Goal: Transaction & Acquisition: Purchase product/service

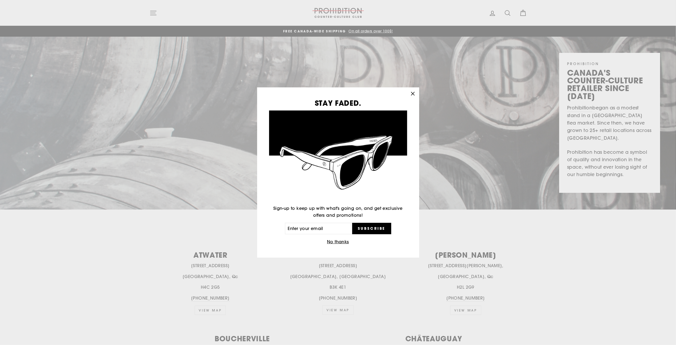
click at [413, 93] on icon "button" at bounding box center [412, 93] width 7 height 7
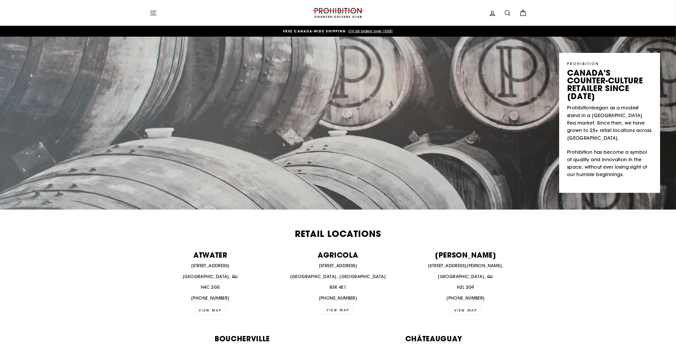
click at [154, 12] on icon "button" at bounding box center [152, 12] width 7 height 7
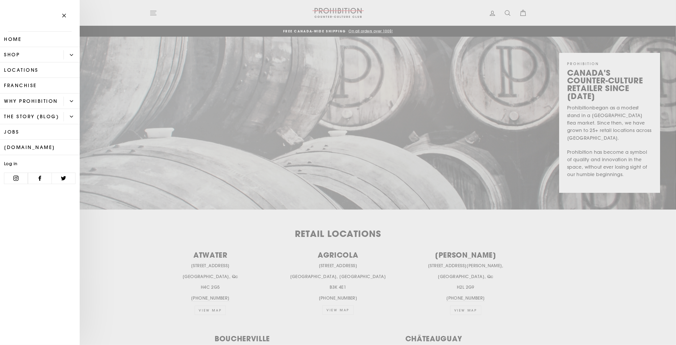
click at [55, 55] on link "Shop" at bounding box center [31, 54] width 63 height 15
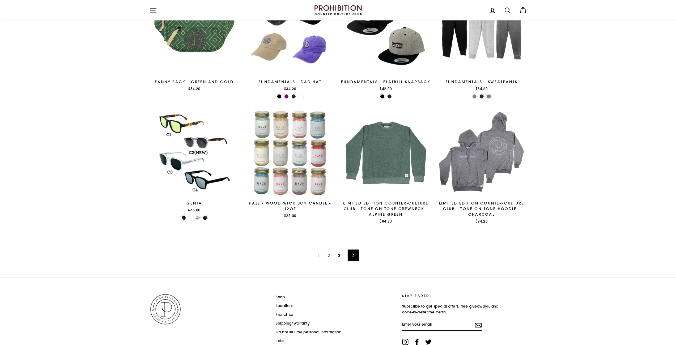
scroll to position [722, 0]
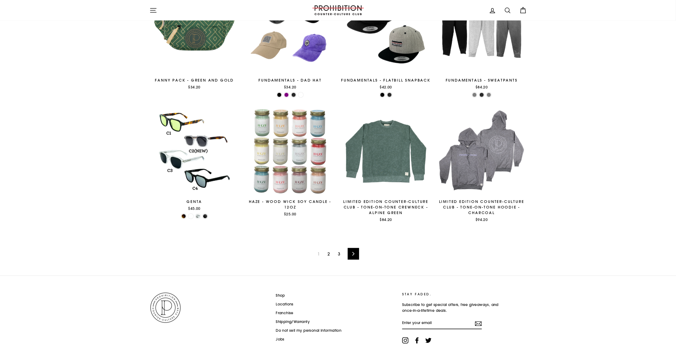
click at [331, 254] on link "2" at bounding box center [328, 254] width 9 height 8
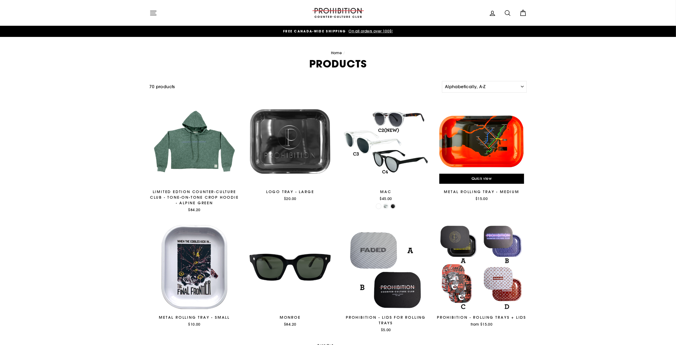
click at [471, 147] on div at bounding box center [481, 141] width 91 height 91
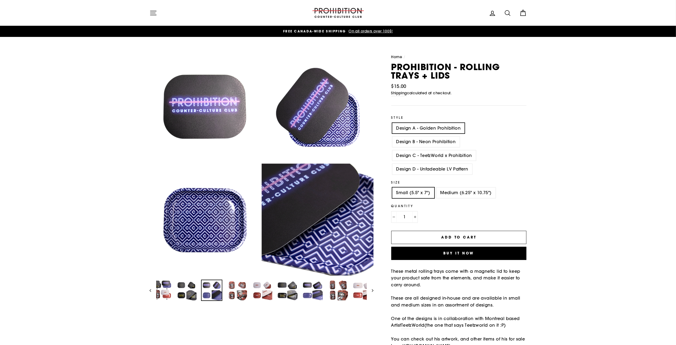
click at [213, 290] on img at bounding box center [212, 290] width 20 height 20
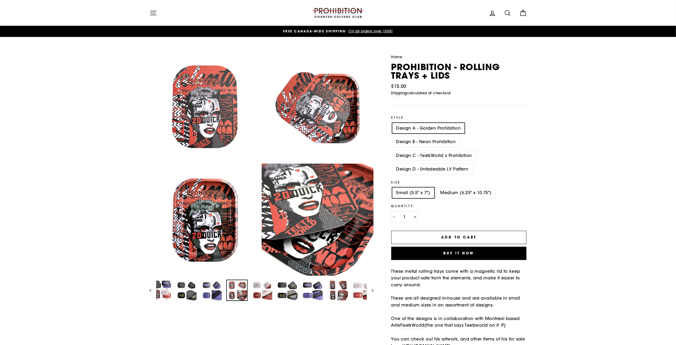
click at [230, 290] on img at bounding box center [237, 290] width 20 height 20
click at [332, 205] on button "Close (esc)" at bounding box center [261, 164] width 224 height 224
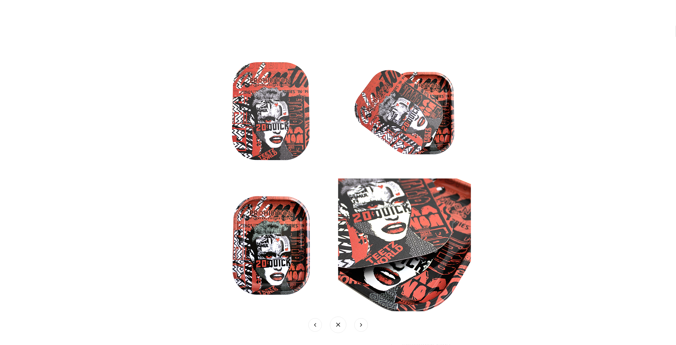
click at [301, 260] on img at bounding box center [338, 179] width 266 height 266
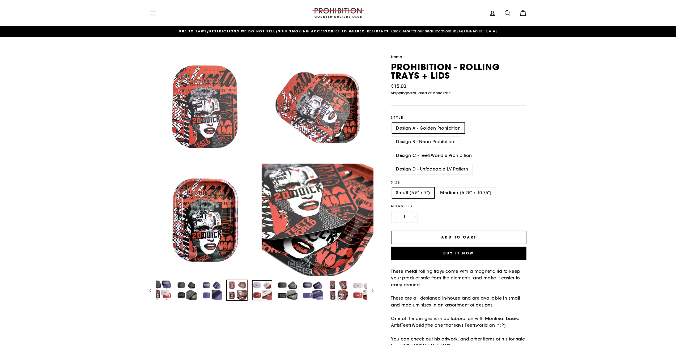
click at [267, 294] on img at bounding box center [262, 290] width 20 height 20
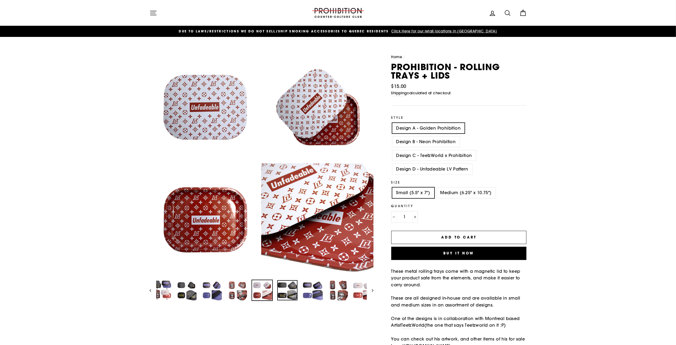
click at [288, 296] on img at bounding box center [287, 290] width 20 height 20
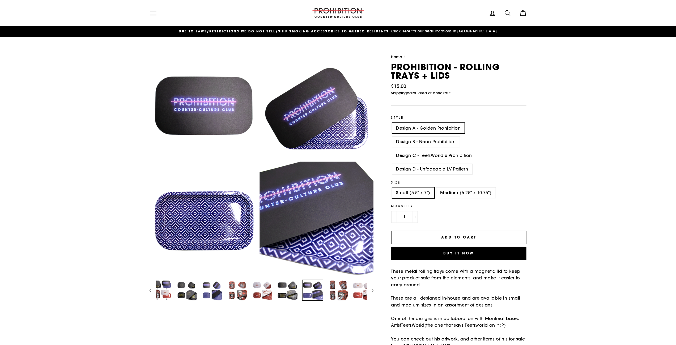
click at [306, 296] on img at bounding box center [312, 290] width 20 height 20
click at [333, 295] on img at bounding box center [338, 290] width 20 height 20
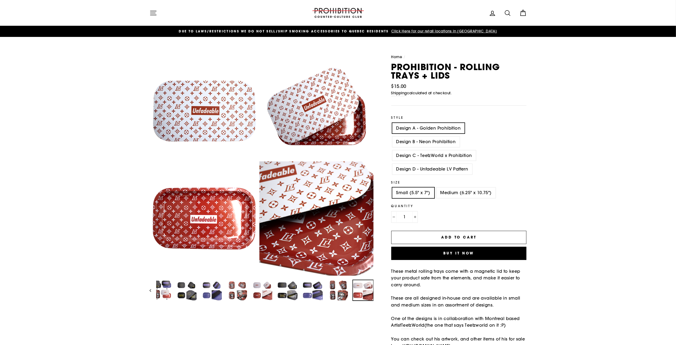
click at [358, 296] on img at bounding box center [363, 290] width 20 height 20
click at [374, 293] on div "Home / PROHIBITION - ROLLING TRAYS + LIDS Regular price $15.00 Save $-15.00 / S…" at bounding box center [449, 226] width 153 height 348
click at [379, 293] on div "Home / PROHIBITION - ROLLING TRAYS + LIDS Regular price $15.00 Save $-15.00 / S…" at bounding box center [452, 226] width 147 height 345
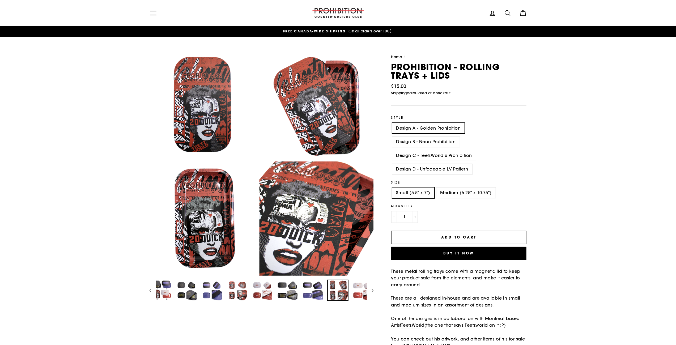
drag, startPoint x: 313, startPoint y: 296, endPoint x: 148, endPoint y: 288, distance: 164.5
click at [148, 288] on div "Close (esc) Close (esc) Close (esc) Close (esc) Close (esc) Close (esc) Close (…" at bounding box center [259, 176] width 230 height 249
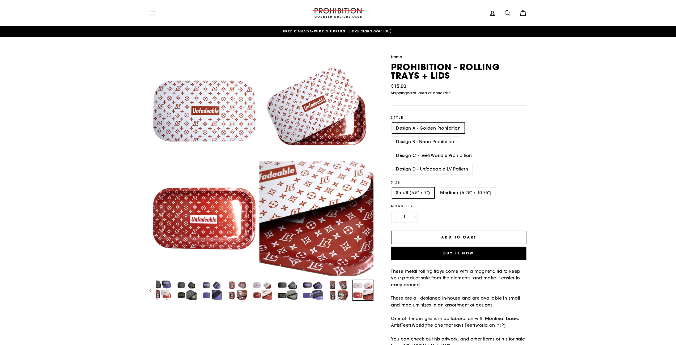
drag, startPoint x: 152, startPoint y: 288, endPoint x: 273, endPoint y: 299, distance: 121.4
click at [316, 306] on div "Close (esc) Close (esc) Close (esc) Close (esc) Close (esc) Close (esc) Close (…" at bounding box center [335, 226] width 383 height 348
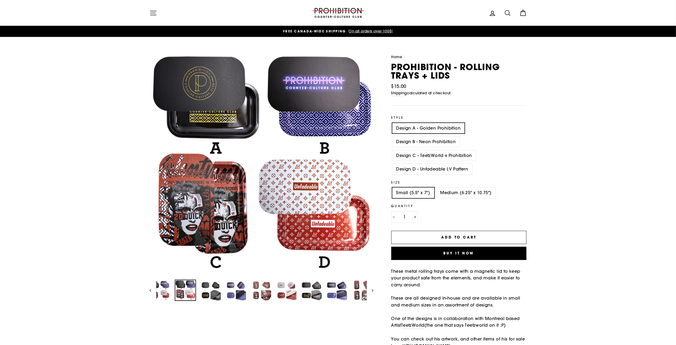
click at [175, 292] on img at bounding box center [185, 290] width 20 height 20
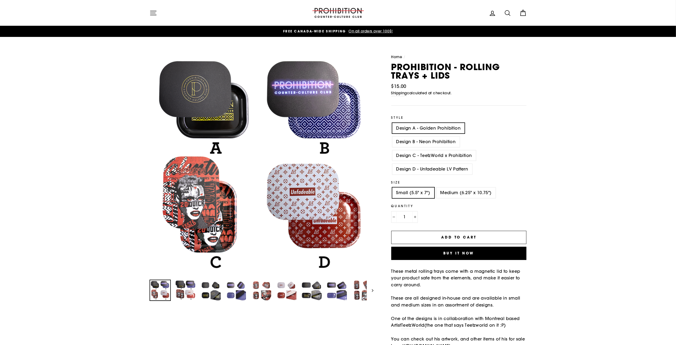
click at [162, 292] on img at bounding box center [160, 290] width 20 height 20
click at [414, 146] on label "Design B - Neon Prohibition" at bounding box center [425, 141] width 67 height 11
click at [391, 137] on input "Design B - Neon Prohibition" at bounding box center [391, 136] width 0 height 0
radio input "true"
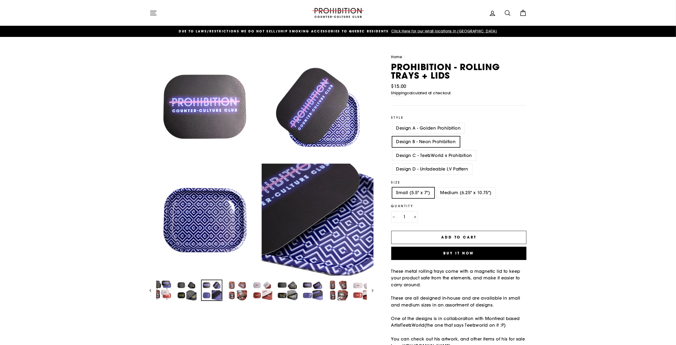
click at [417, 151] on label "Design C - TeetzWorld x Prohibition" at bounding box center [434, 155] width 84 height 11
click at [391, 151] on input "Design C - TeetzWorld x Prohibition" at bounding box center [391, 150] width 0 height 0
radio input "true"
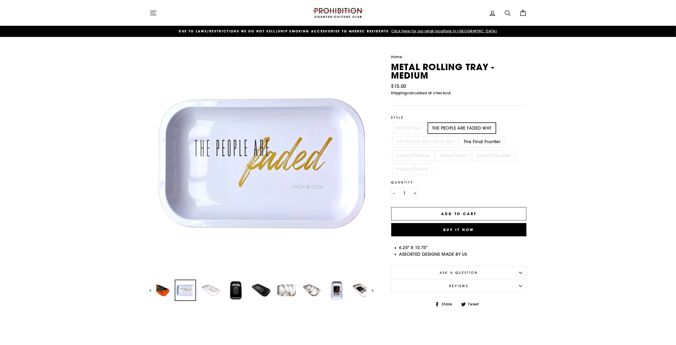
click at [463, 141] on label "The Final Frontier" at bounding box center [482, 141] width 45 height 11
click at [459, 137] on input "The Final Frontier" at bounding box center [459, 136] width 0 height 0
radio input "true"
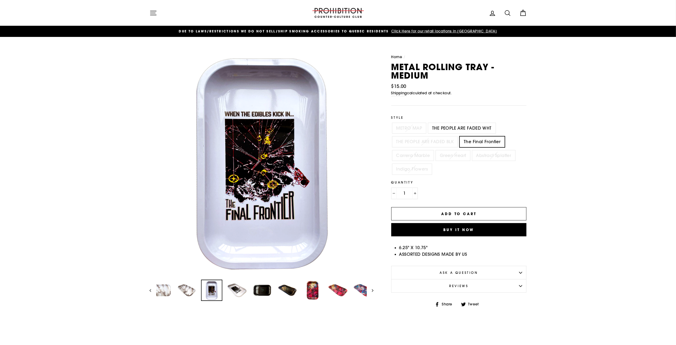
click at [457, 126] on label "THE PEOPLE ARE FADED WHT" at bounding box center [461, 128] width 67 height 11
click at [427, 123] on input "THE PEOPLE ARE FADED WHT" at bounding box center [427, 123] width 0 height 0
radio input "true"
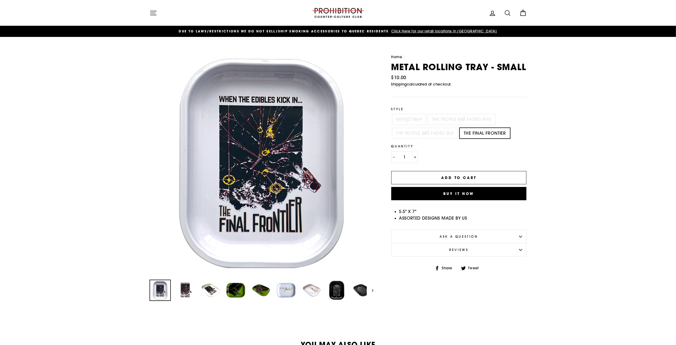
click at [462, 118] on label "THE PEOPLE ARE FADED WHT" at bounding box center [461, 119] width 67 height 11
click at [427, 114] on input "THE PEOPLE ARE FADED WHT" at bounding box center [427, 114] width 0 height 0
radio input "true"
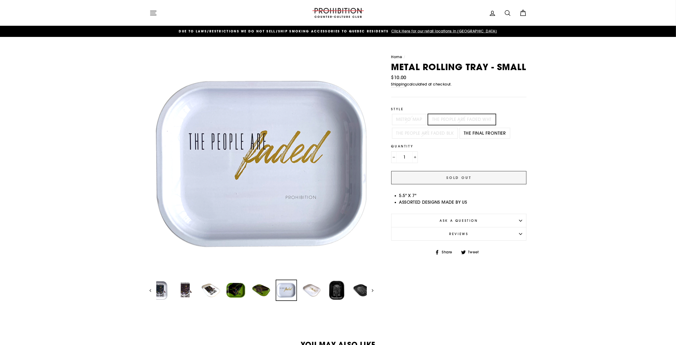
click at [412, 116] on label "METRO MAP" at bounding box center [409, 119] width 34 height 11
click at [391, 114] on input "METRO MAP" at bounding box center [391, 114] width 0 height 0
radio input "true"
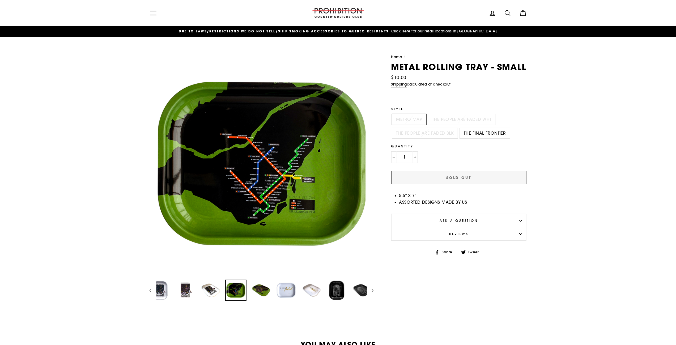
click at [410, 133] on label "THE PEOPLE ARE FADED BLK" at bounding box center [425, 133] width 66 height 11
click at [391, 128] on input "THE PEOPLE ARE FADED BLK" at bounding box center [391, 128] width 0 height 0
radio input "true"
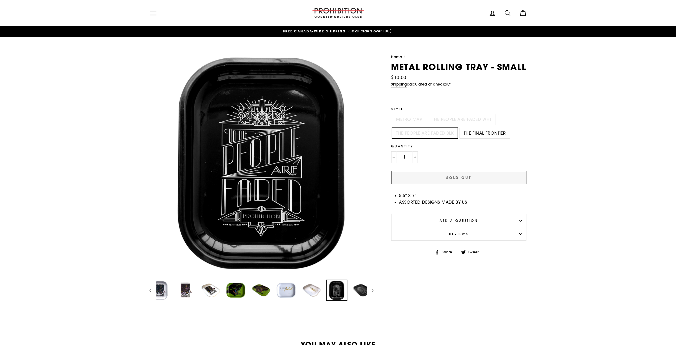
click at [467, 135] on label "THE FINAL FRONTIER" at bounding box center [485, 133] width 50 height 11
click at [459, 128] on input "THE FINAL FRONTIER" at bounding box center [459, 128] width 0 height 0
radio input "true"
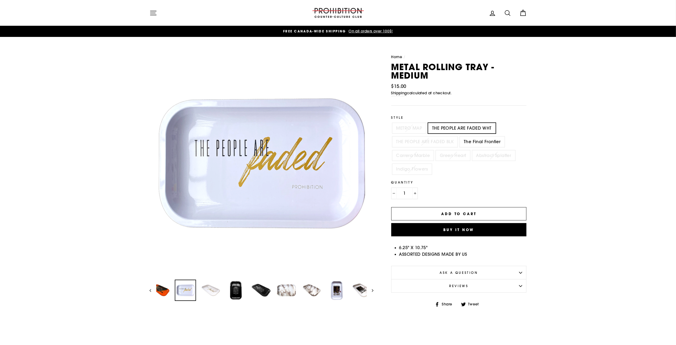
drag, startPoint x: 392, startPoint y: 68, endPoint x: 467, endPoint y: 69, distance: 74.6
click at [467, 69] on h1 "METAL ROLLING TRAY - MEDIUM" at bounding box center [458, 71] width 135 height 17
copy h1 "METAL ROLLING"
